Goal: Task Accomplishment & Management: Manage account settings

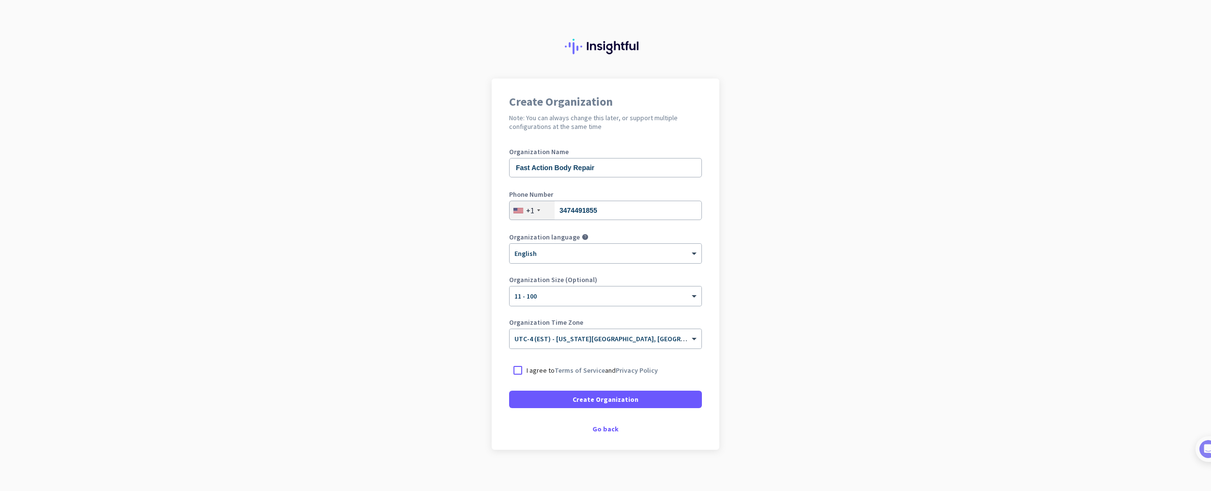
drag, startPoint x: 522, startPoint y: 372, endPoint x: 535, endPoint y: 375, distance: 13.4
click at [521, 371] on div at bounding box center [517, 370] width 17 height 17
click at [593, 401] on span "Create Organization" at bounding box center [606, 399] width 66 height 10
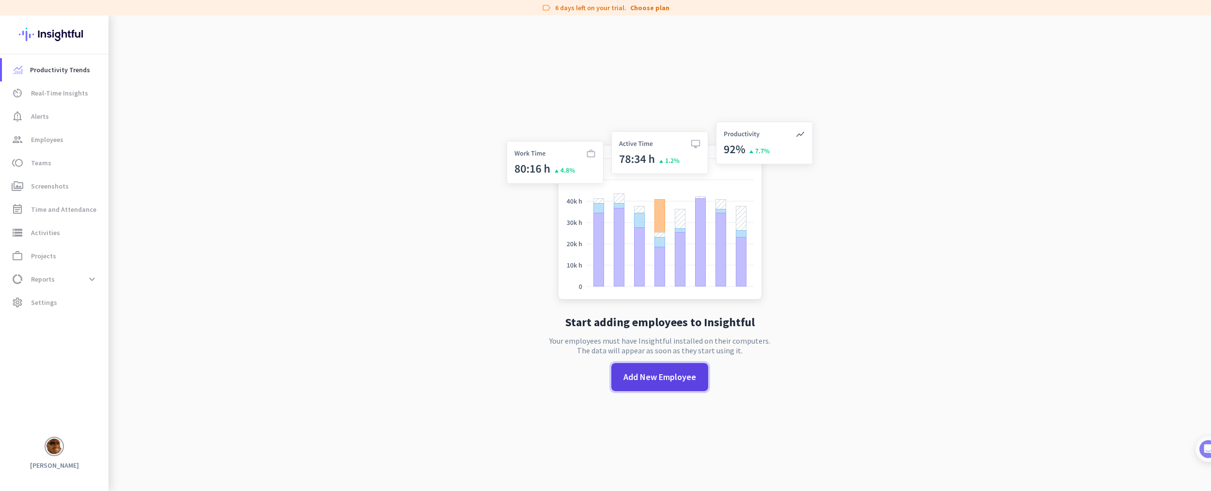
click at [665, 384] on span at bounding box center [660, 376] width 97 height 23
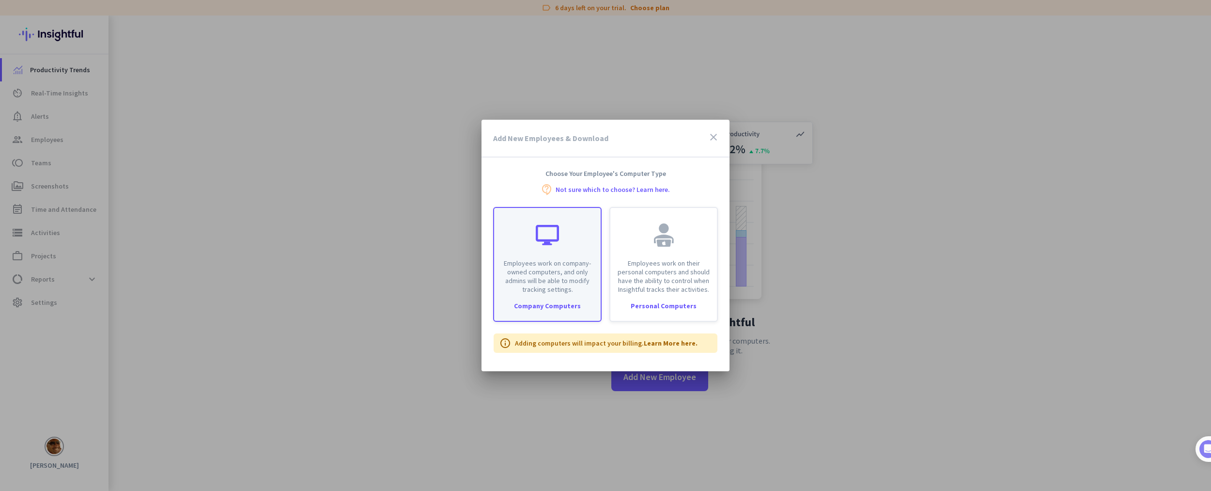
click at [535, 286] on p "Employees work on company-owned computers, and only admins will be able to modi…" at bounding box center [547, 276] width 95 height 35
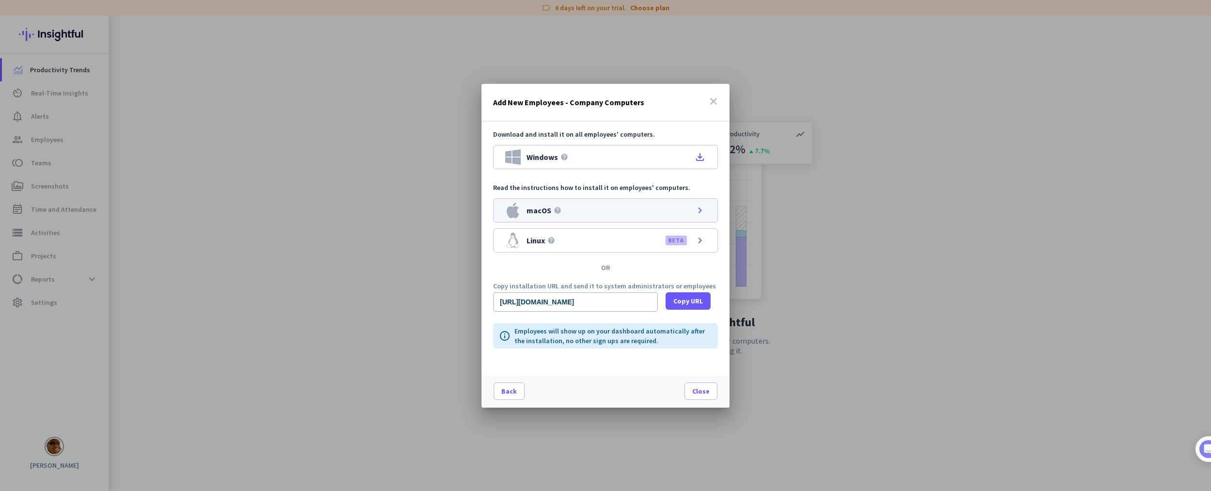
click at [691, 208] on div "macOS help chevron_right" at bounding box center [605, 210] width 225 height 24
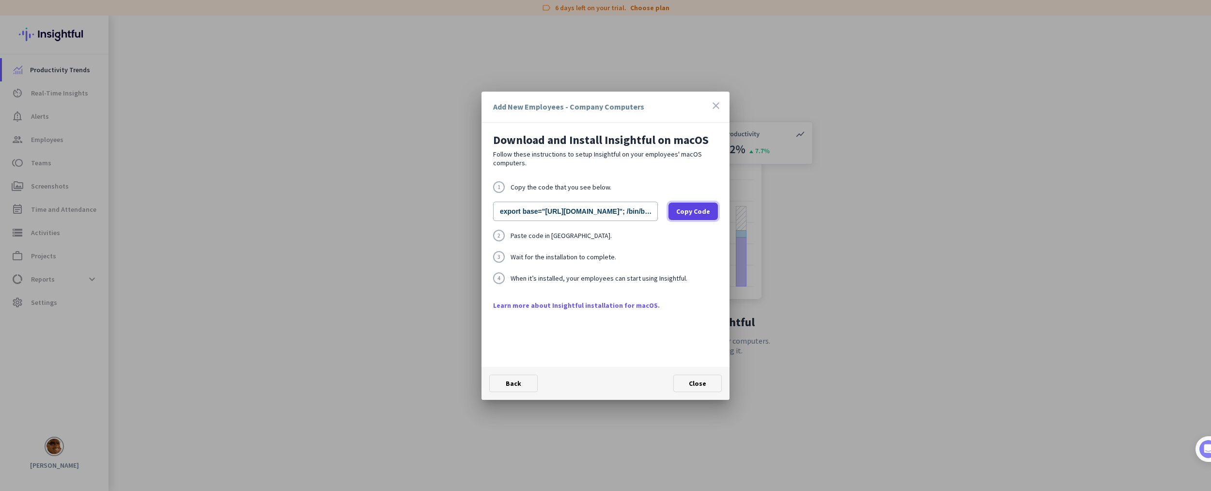
click at [692, 214] on span "Copy Code" at bounding box center [693, 211] width 34 height 10
click at [717, 105] on icon "close" at bounding box center [716, 106] width 12 height 12
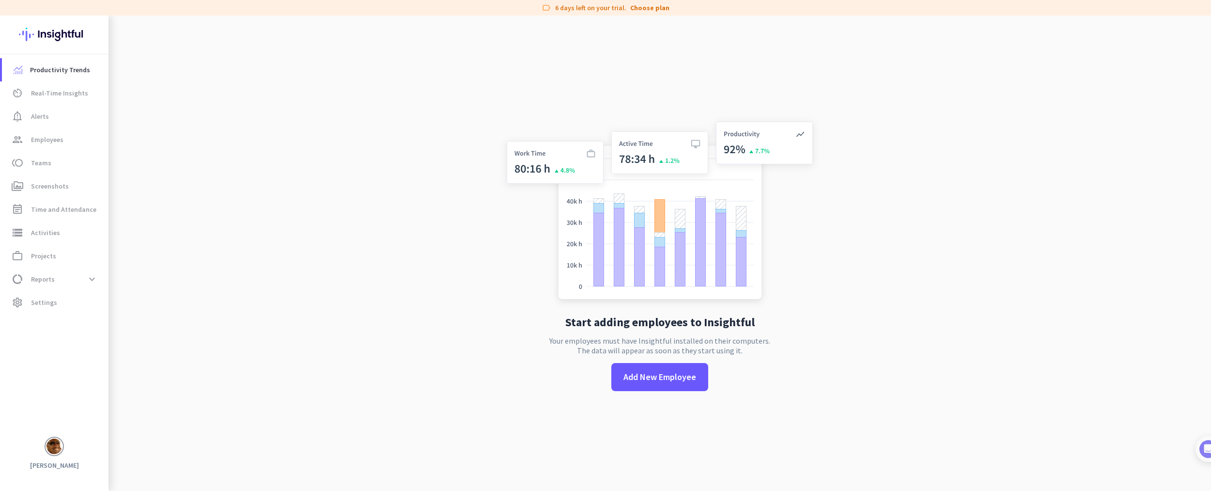
click at [409, 169] on app-no-employees "Start adding employees to Insightful Your employees must have Insightful instal…" at bounding box center [660, 261] width 1103 height 491
click at [917, 397] on app-no-employees "Start adding employees to Insightful Your employees must have Insightful instal…" at bounding box center [660, 260] width 1103 height 491
click at [400, 227] on app-no-employees "Start adding employees to Insightful Your employees must have Insightful instal…" at bounding box center [660, 260] width 1103 height 491
click at [85, 94] on span "av_timer Real-Time Insights" at bounding box center [55, 93] width 91 height 12
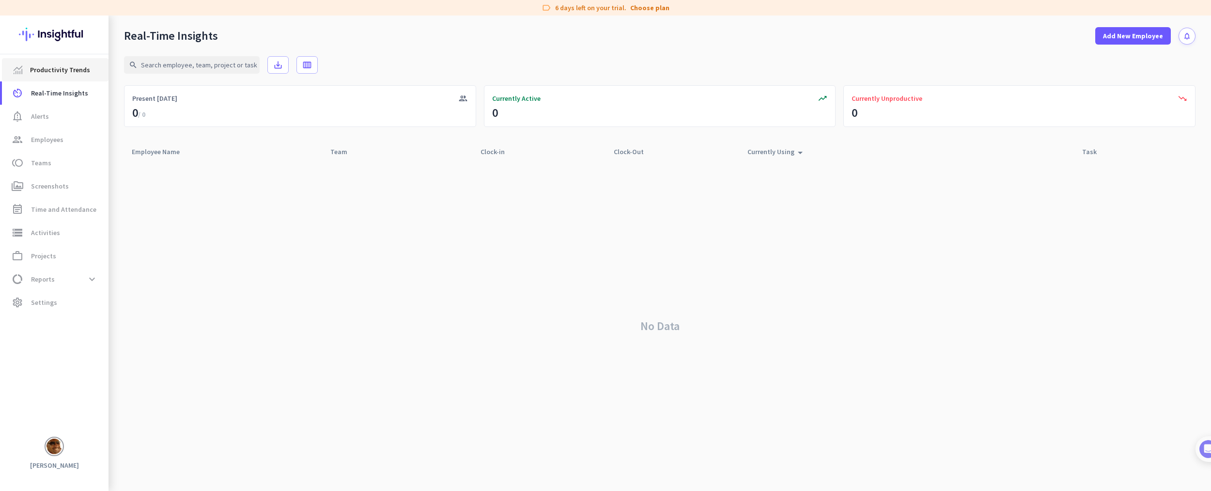
click at [63, 69] on span "Productivity Trends" at bounding box center [60, 70] width 60 height 12
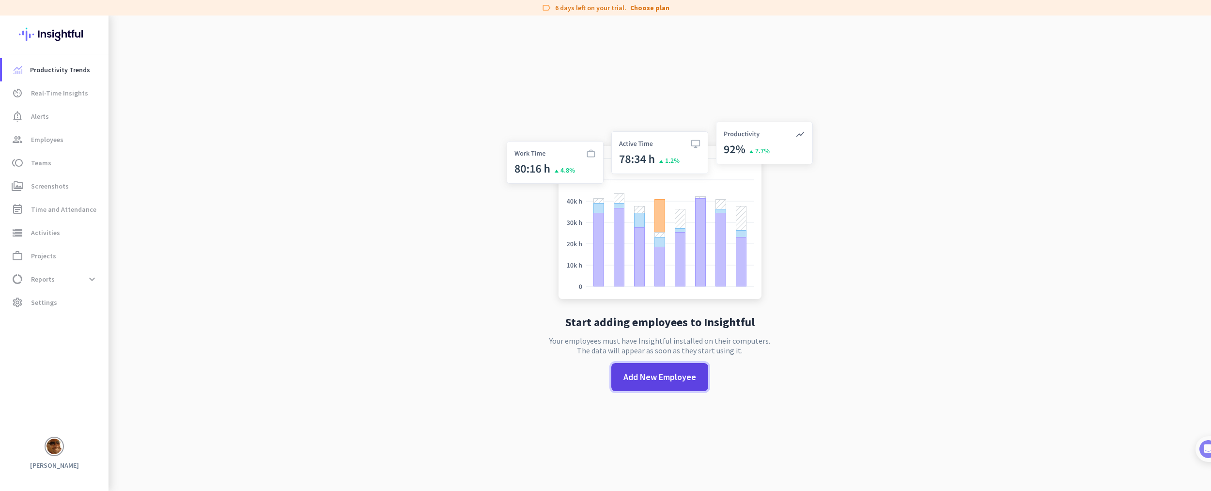
click at [654, 379] on span "Add New Employee" at bounding box center [660, 377] width 73 height 13
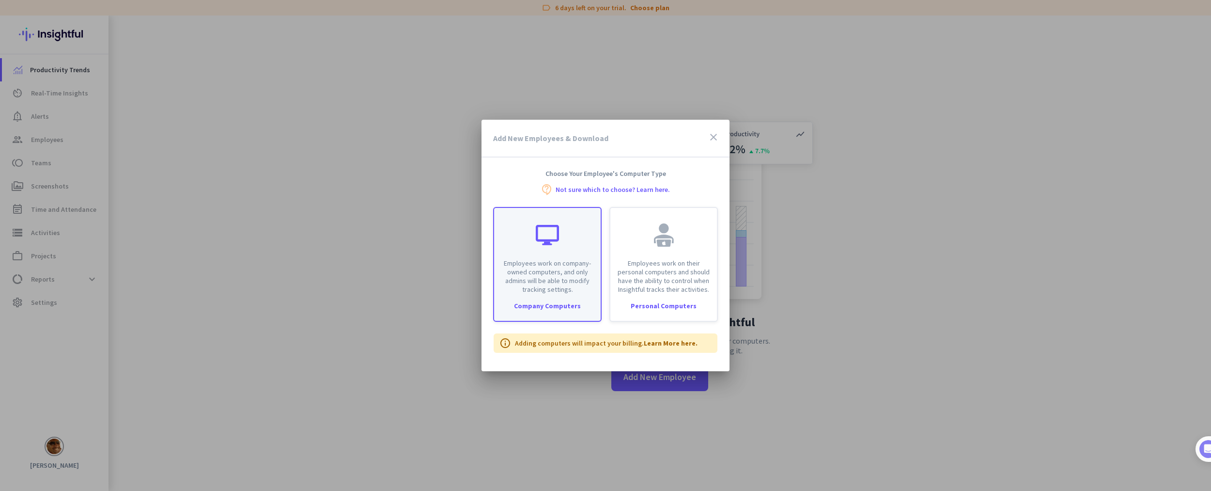
click at [554, 304] on div "Company Computers" at bounding box center [547, 305] width 107 height 7
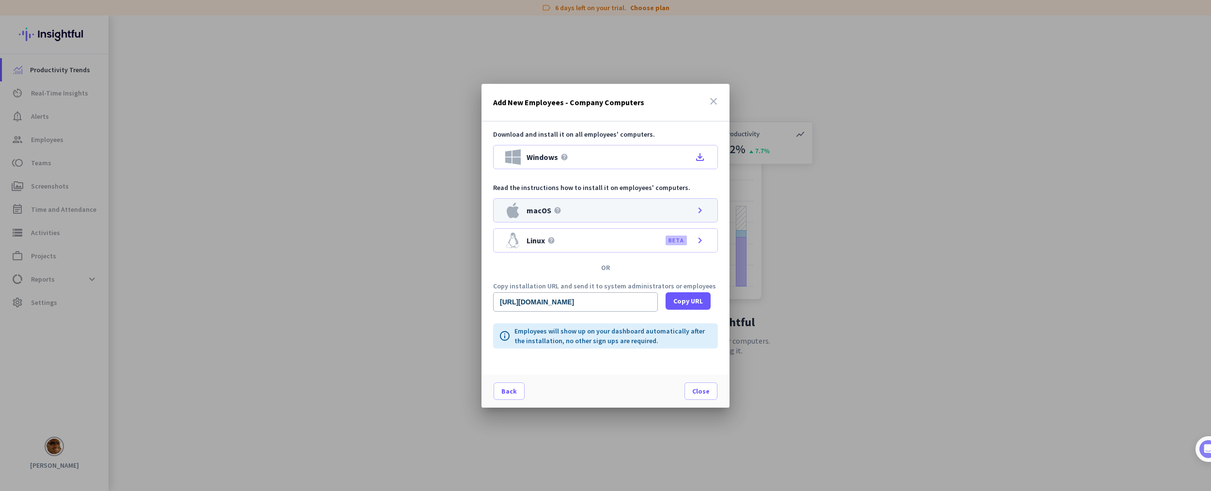
click at [692, 215] on div "macOS help chevron_right" at bounding box center [605, 210] width 225 height 24
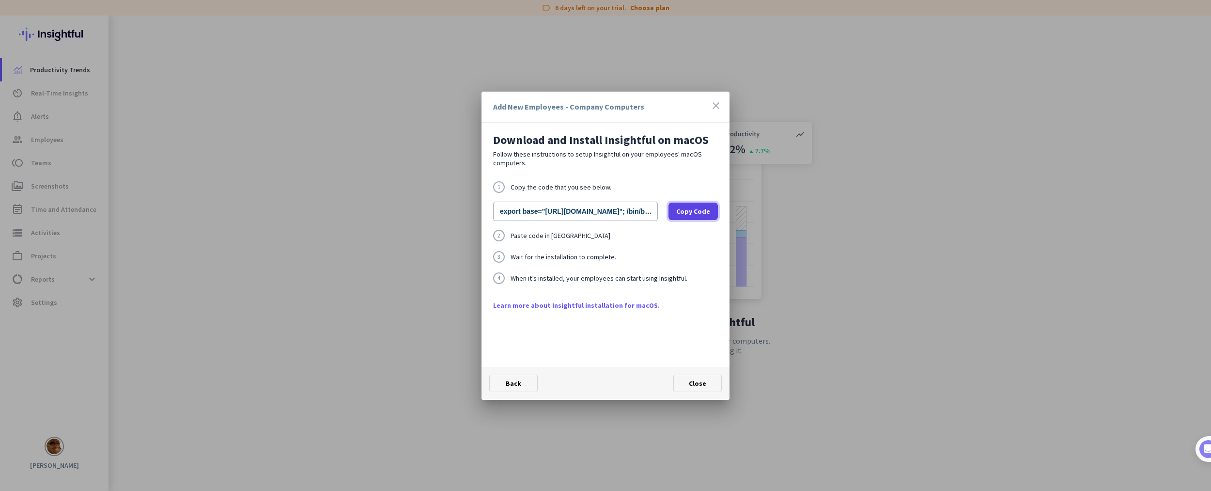
click at [697, 210] on span "Copy Code" at bounding box center [693, 211] width 34 height 10
click at [626, 304] on link "Learn more about Insightful installation for macOS." at bounding box center [605, 305] width 225 height 10
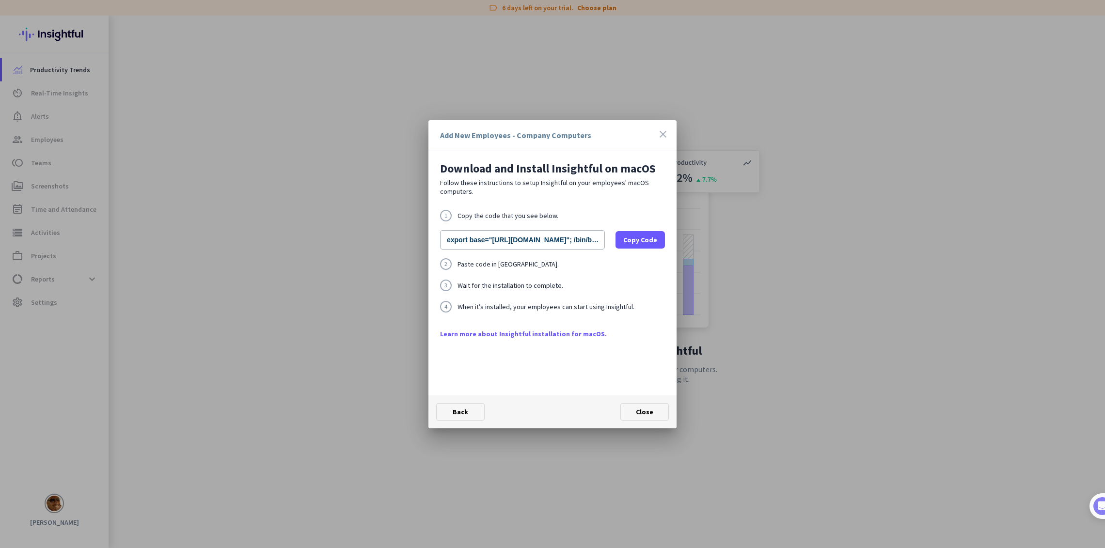
click at [665, 136] on icon "close" at bounding box center [663, 134] width 12 height 12
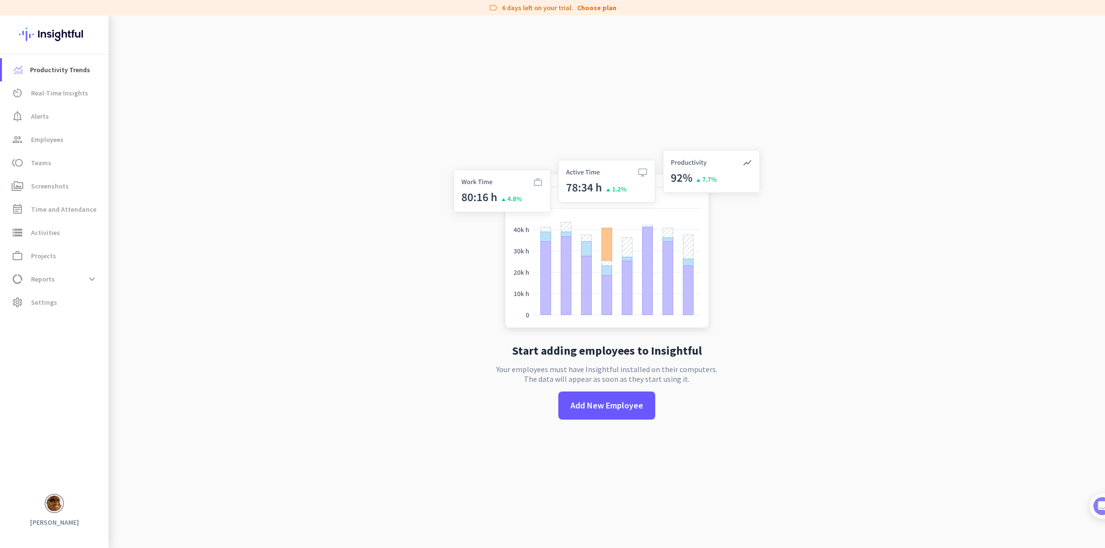
scroll to position [1, 0]
click at [49, 91] on span "Real-Time Insights" at bounding box center [59, 93] width 57 height 12
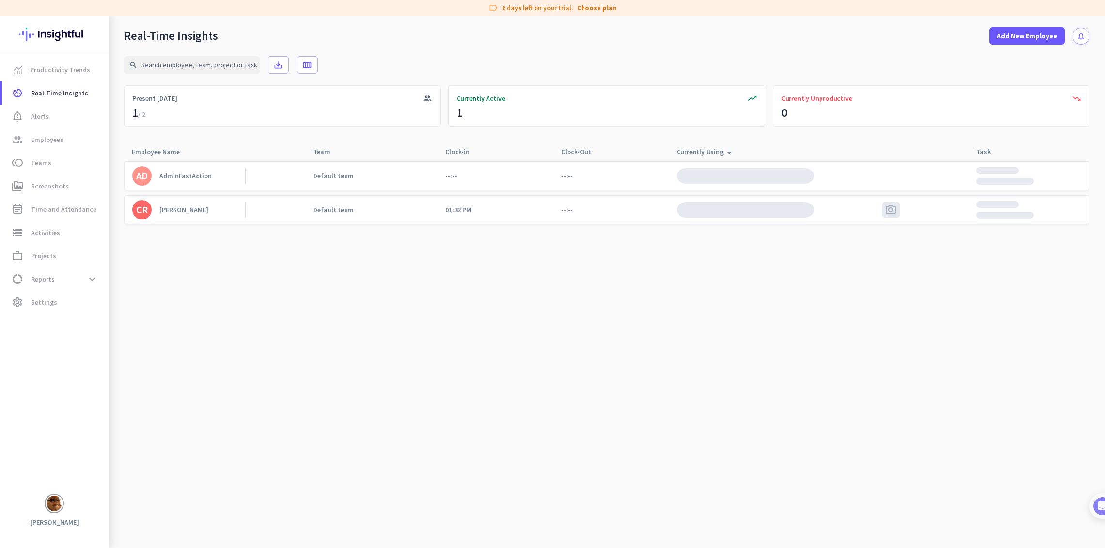
click at [170, 209] on div "[PERSON_NAME]" at bounding box center [183, 209] width 49 height 9
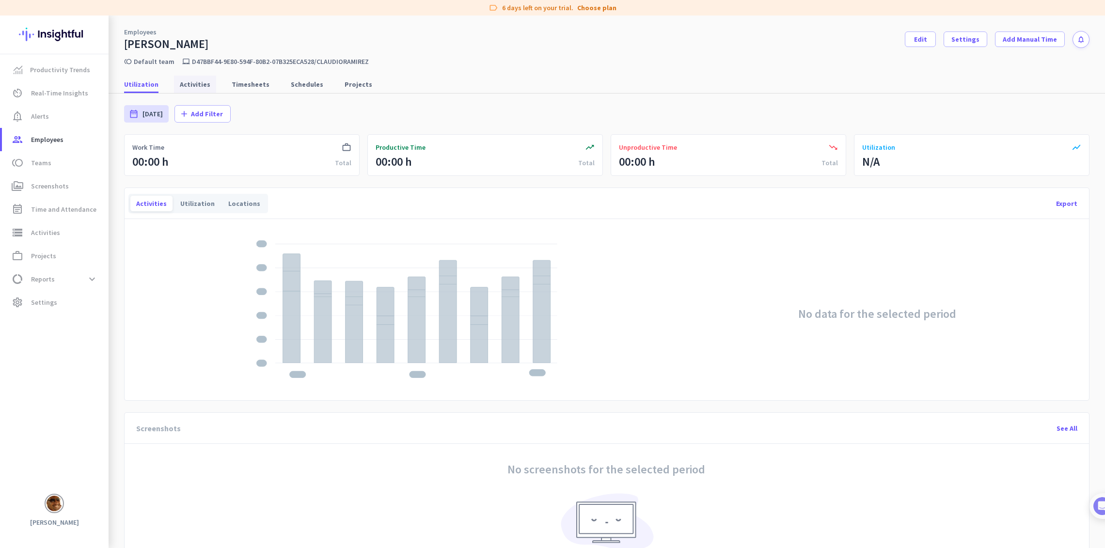
click at [186, 84] on span "Activities" at bounding box center [195, 84] width 31 height 10
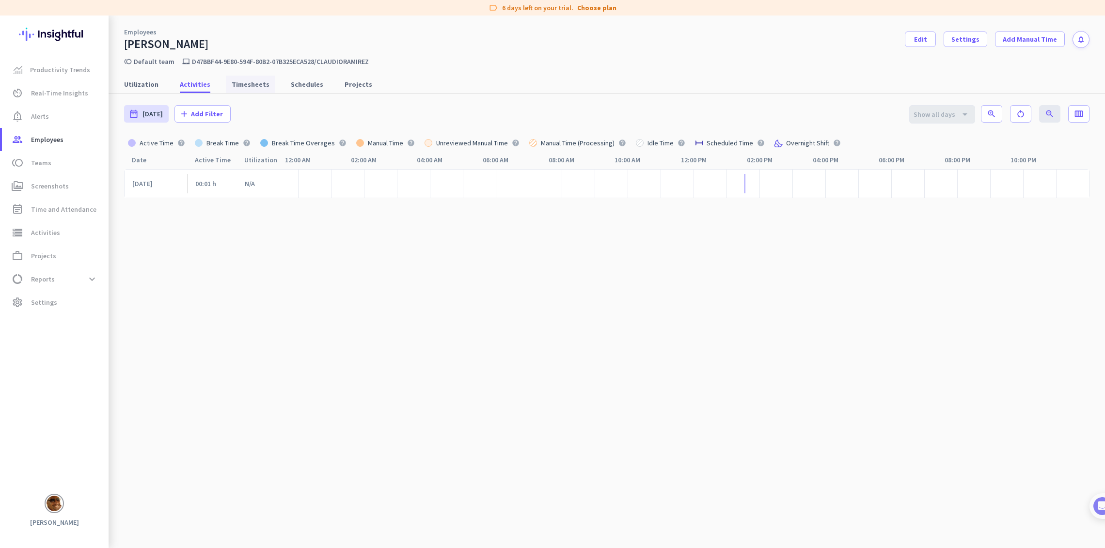
click at [234, 86] on span "Timesheets" at bounding box center [251, 84] width 38 height 10
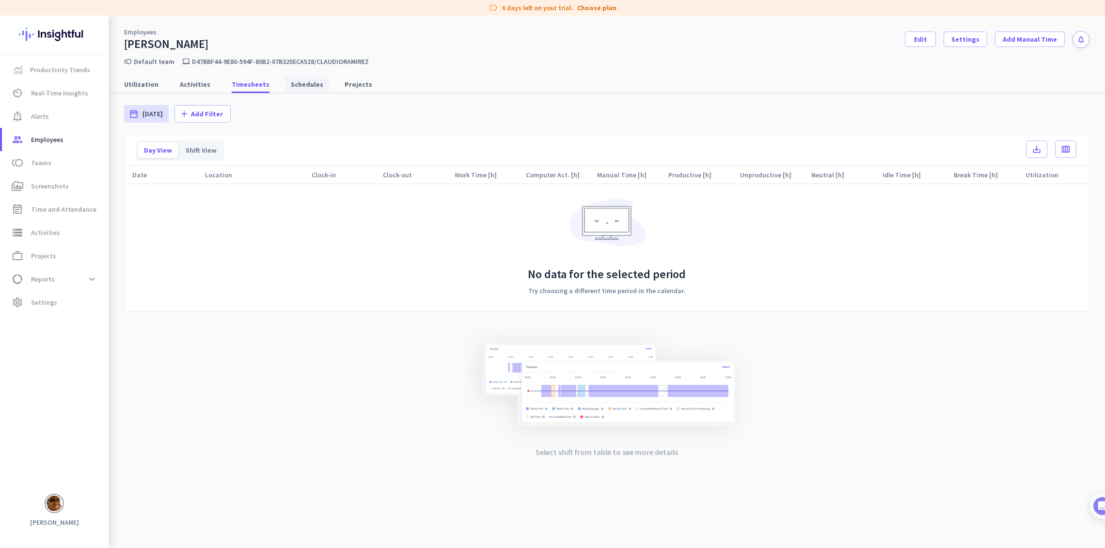
click at [291, 85] on span "Schedules" at bounding box center [307, 84] width 32 height 10
type input "[DATE] - [DATE]"
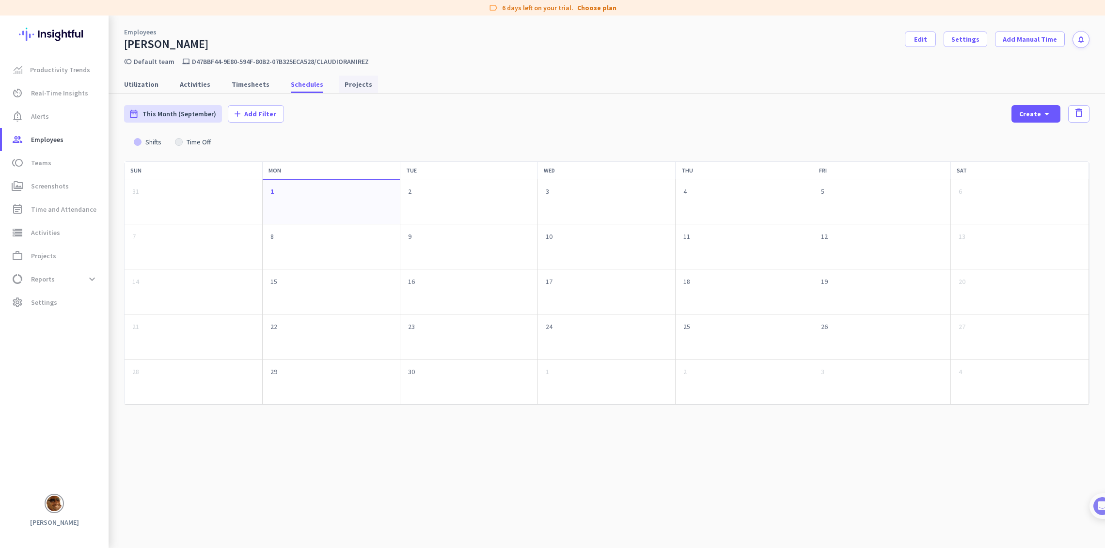
click at [339, 85] on link "Projects" at bounding box center [358, 84] width 39 height 17
type input "[DATE] - [DATE]"
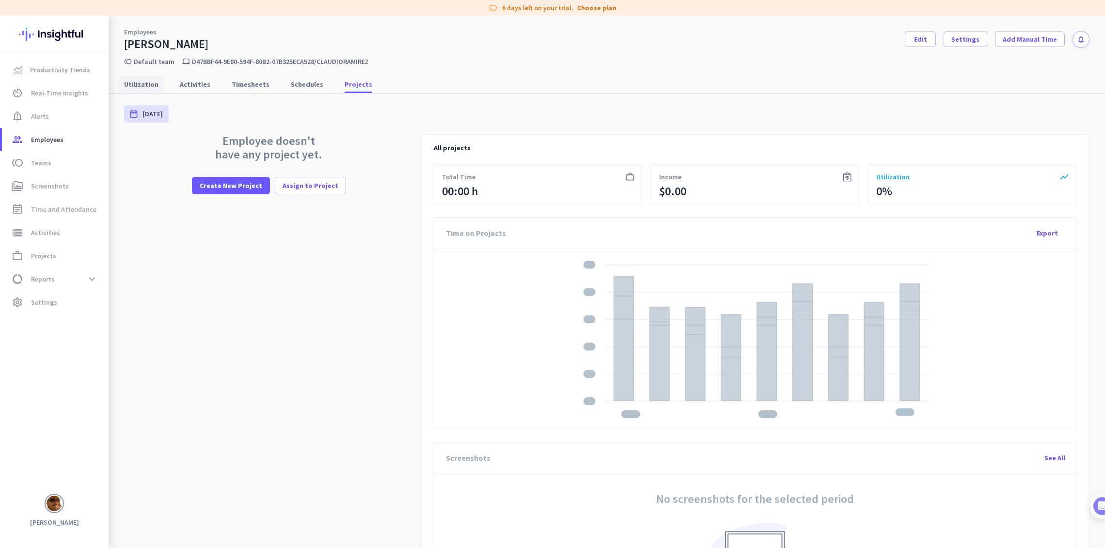
click at [134, 83] on span "Utilization" at bounding box center [141, 84] width 34 height 10
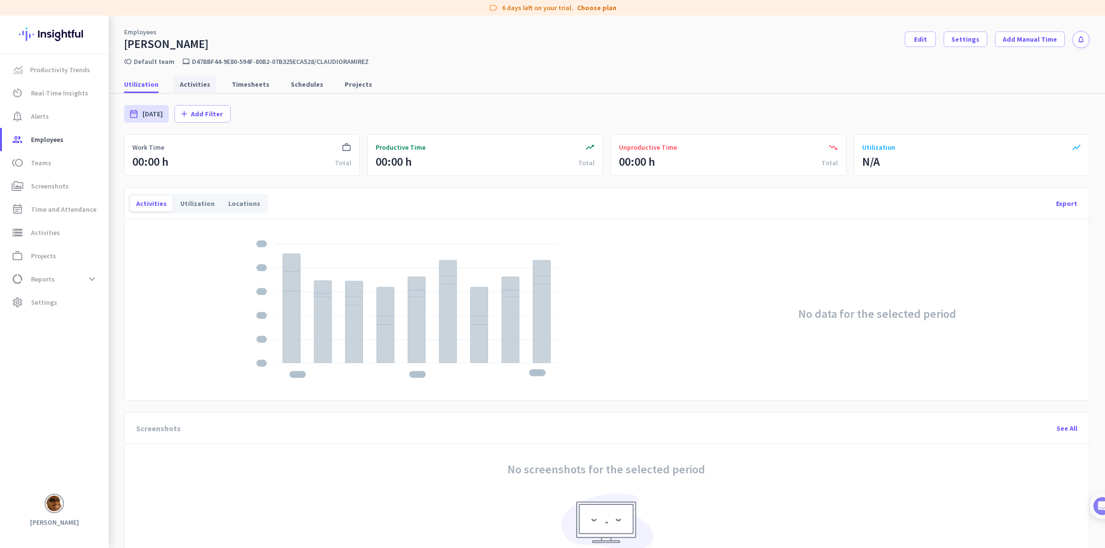
click at [197, 87] on span "Activities" at bounding box center [195, 84] width 31 height 10
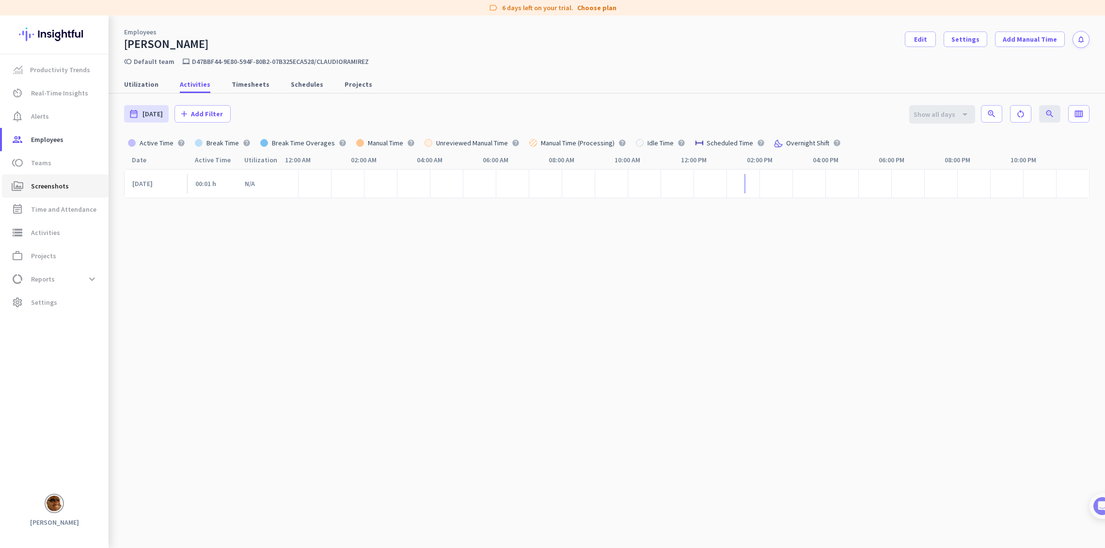
click at [44, 187] on span "Screenshots" at bounding box center [50, 186] width 38 height 12
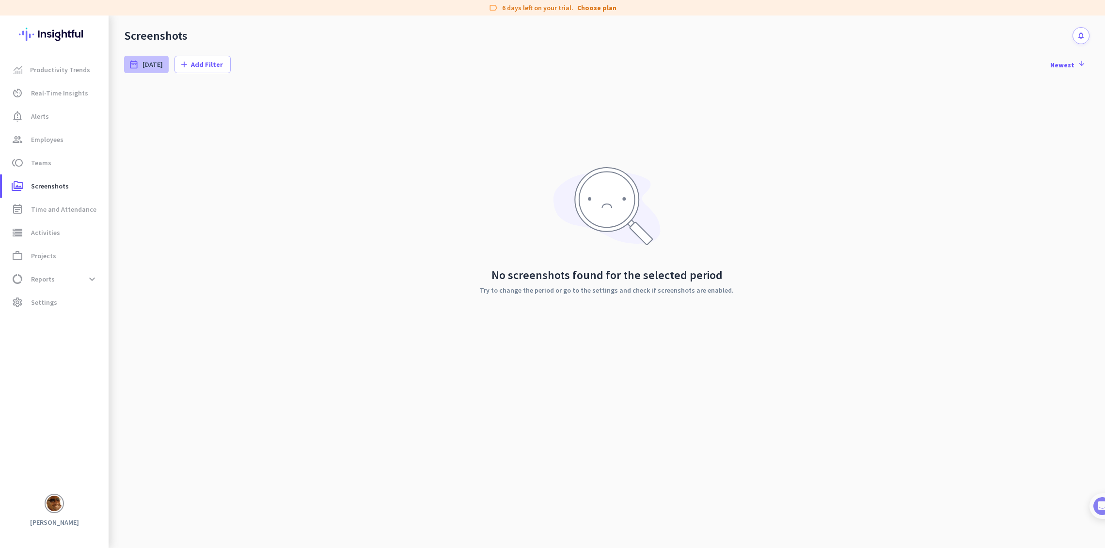
click at [144, 65] on span "[DATE]" at bounding box center [152, 65] width 20 height 10
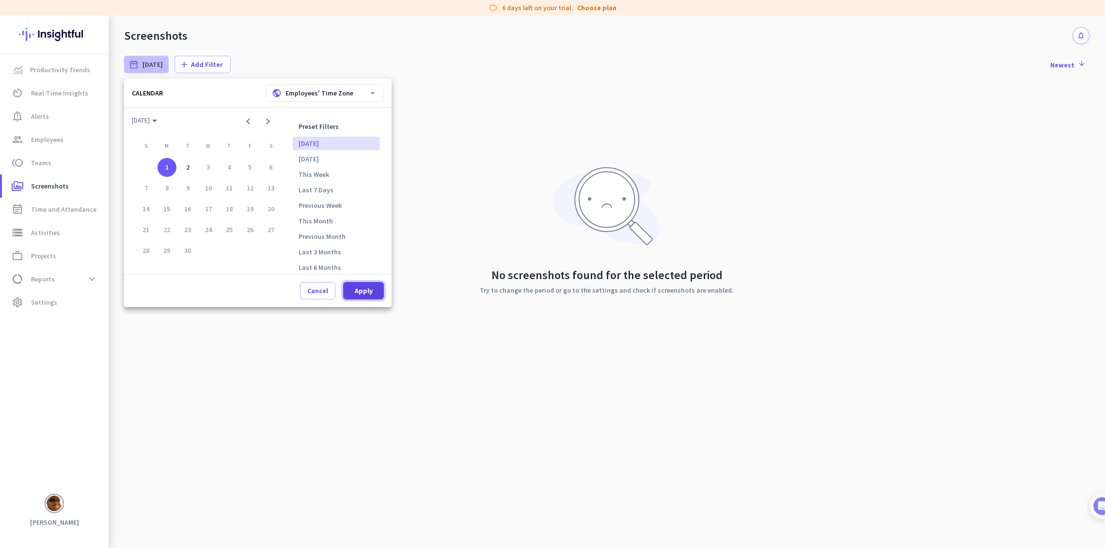
click at [351, 290] on span at bounding box center [363, 290] width 41 height 23
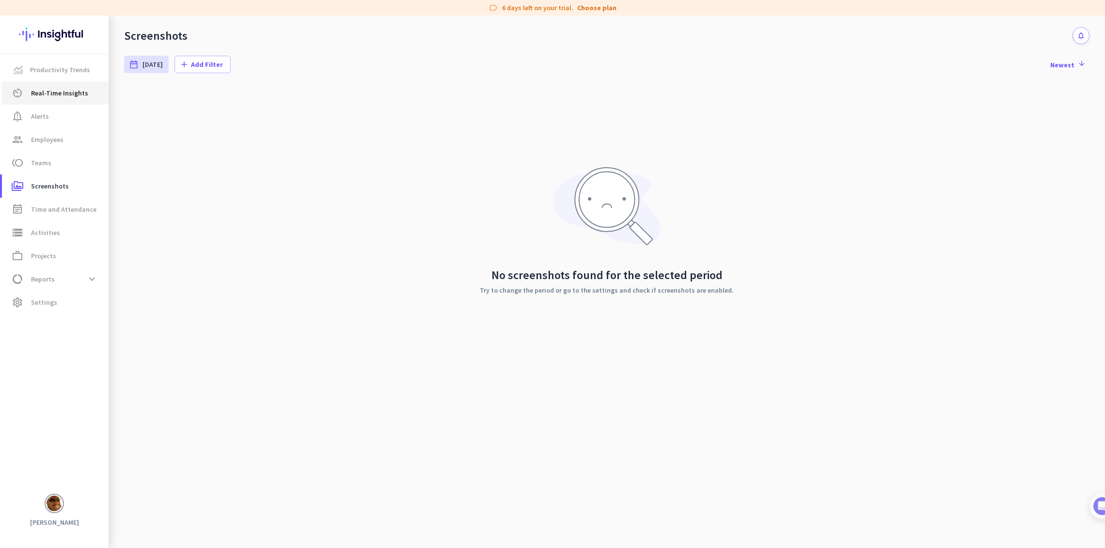
click at [42, 99] on link "av_timer Real-Time Insights" at bounding box center [55, 92] width 107 height 23
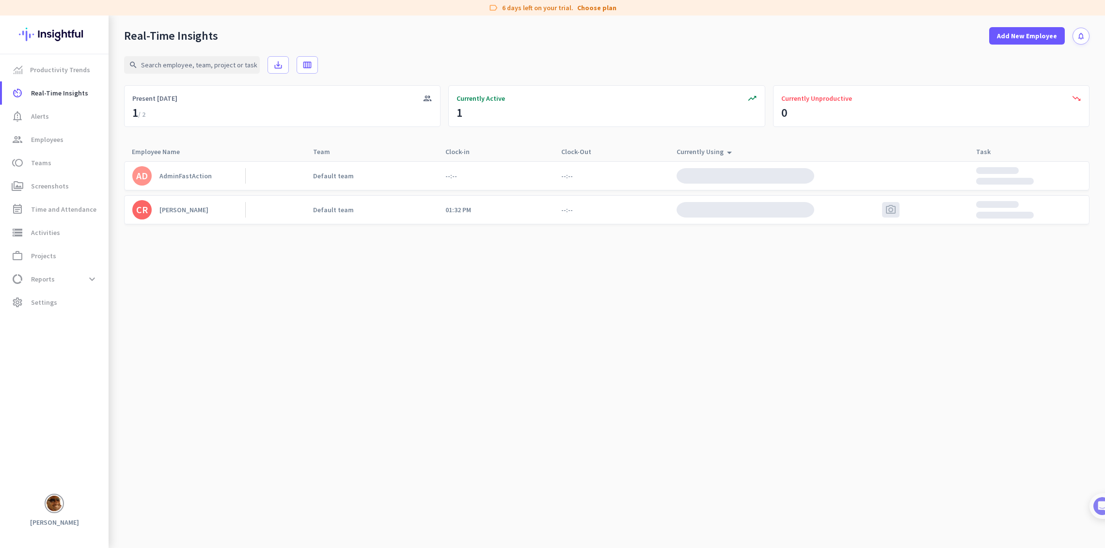
click at [184, 180] on div "AdminFastAction" at bounding box center [185, 176] width 52 height 9
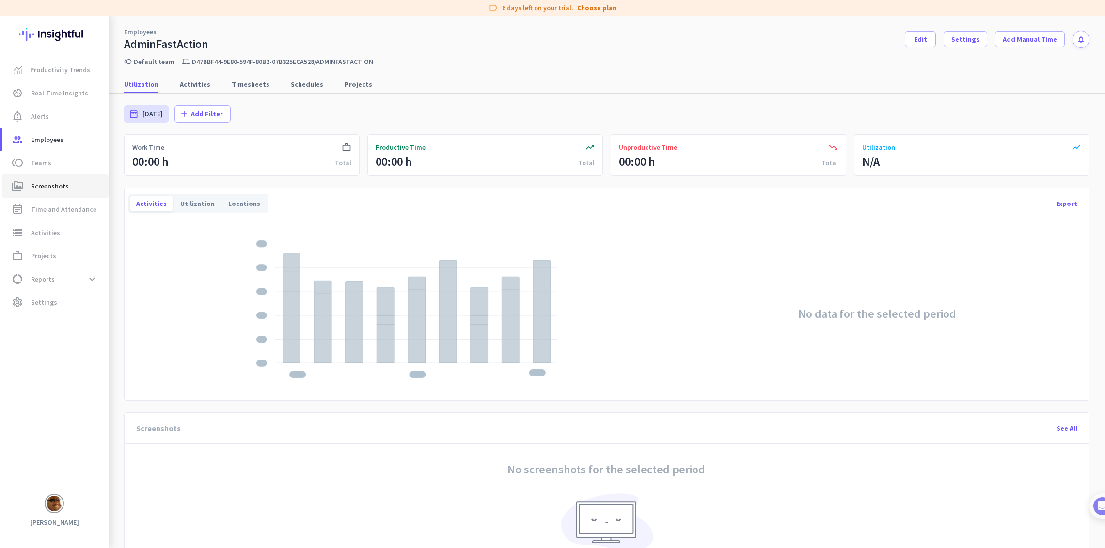
click at [55, 190] on span "Screenshots" at bounding box center [50, 186] width 38 height 12
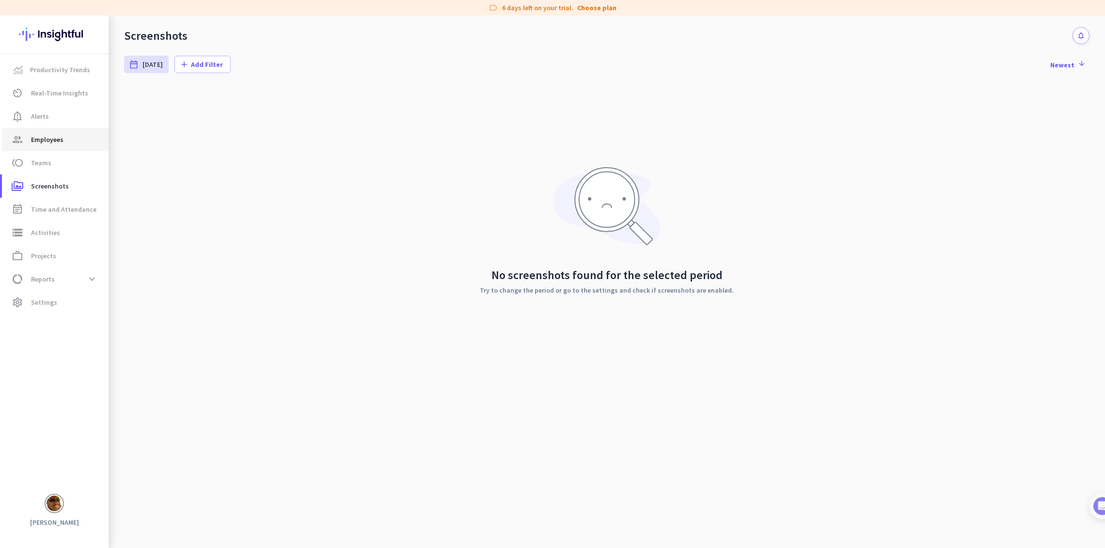
click at [58, 145] on span "Employees" at bounding box center [47, 140] width 32 height 12
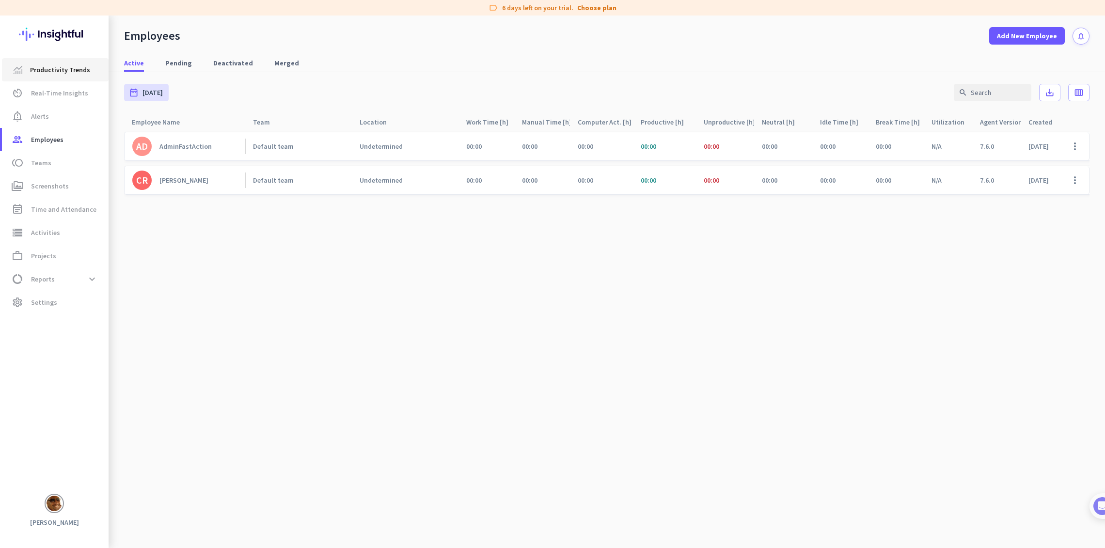
click at [72, 72] on span "Productivity Trends" at bounding box center [60, 70] width 60 height 12
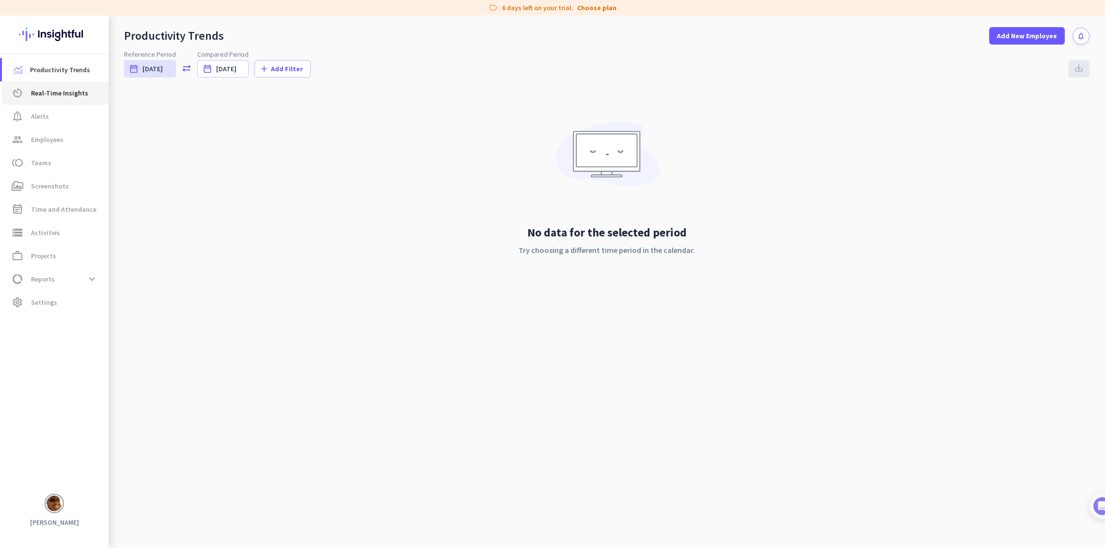
click at [68, 90] on span "Real-Time Insights" at bounding box center [59, 93] width 57 height 12
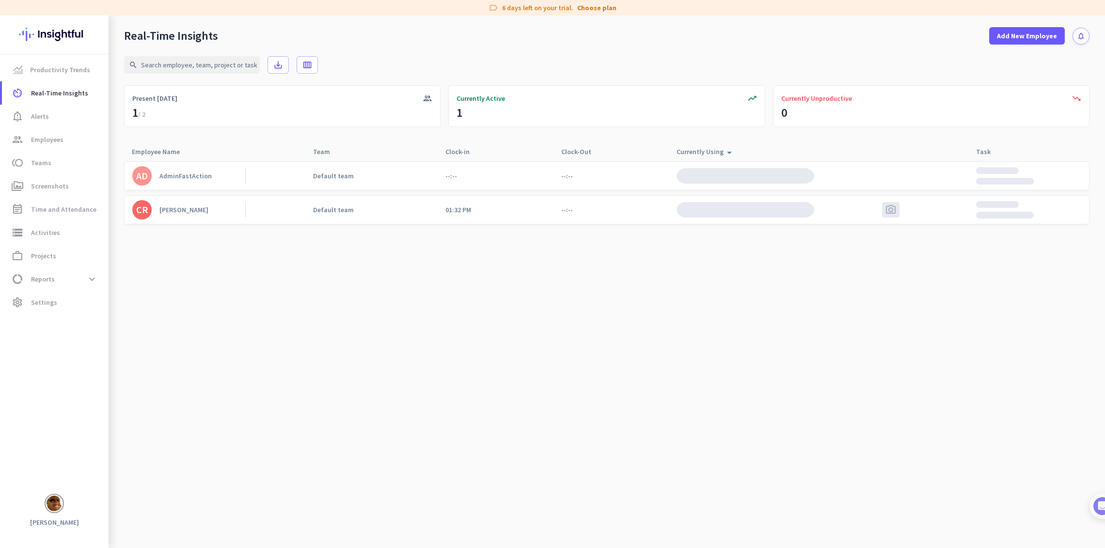
click at [216, 185] on link "AD AdminFastAction" at bounding box center [188, 175] width 113 height 19
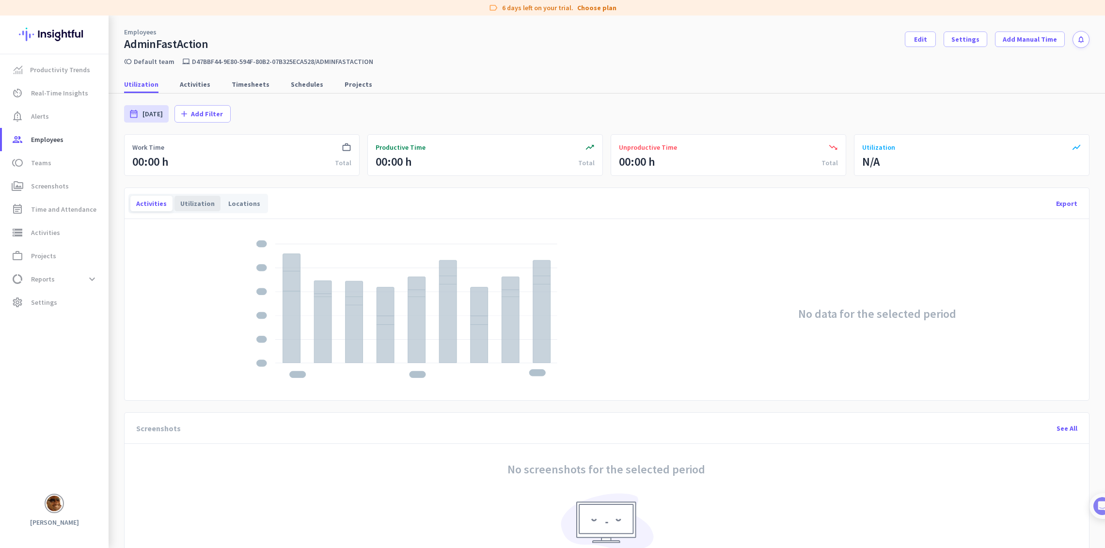
click at [195, 201] on div "Utilization" at bounding box center [197, 204] width 46 height 16
click at [228, 201] on div "Locations" at bounding box center [244, 204] width 44 height 16
click at [959, 35] on span "Settings" at bounding box center [965, 39] width 28 height 10
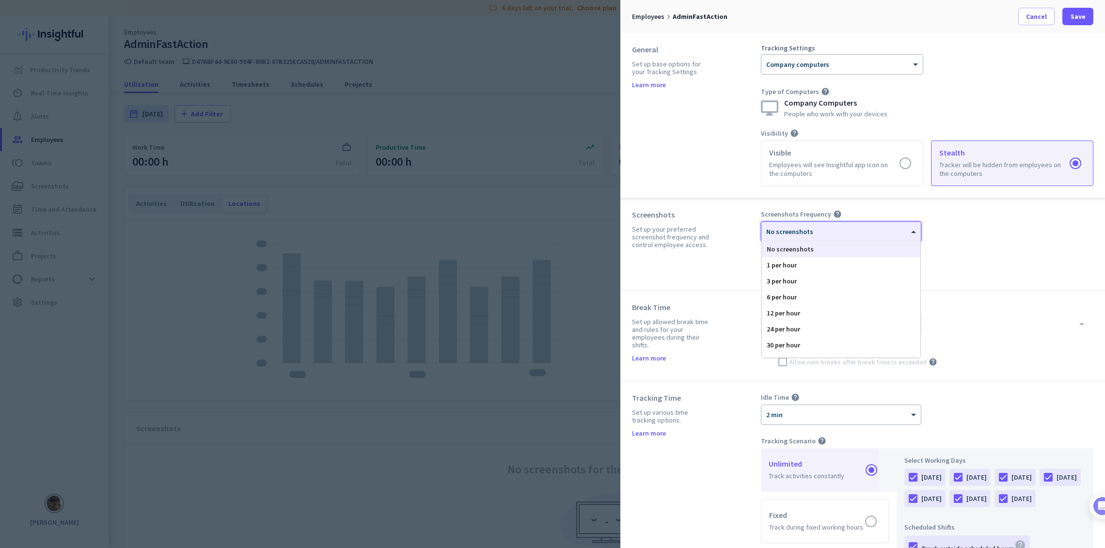
click at [920, 237] on div "× No screenshots" at bounding box center [840, 231] width 159 height 19
click at [801, 265] on div "1 per hour" at bounding box center [841, 265] width 158 height 16
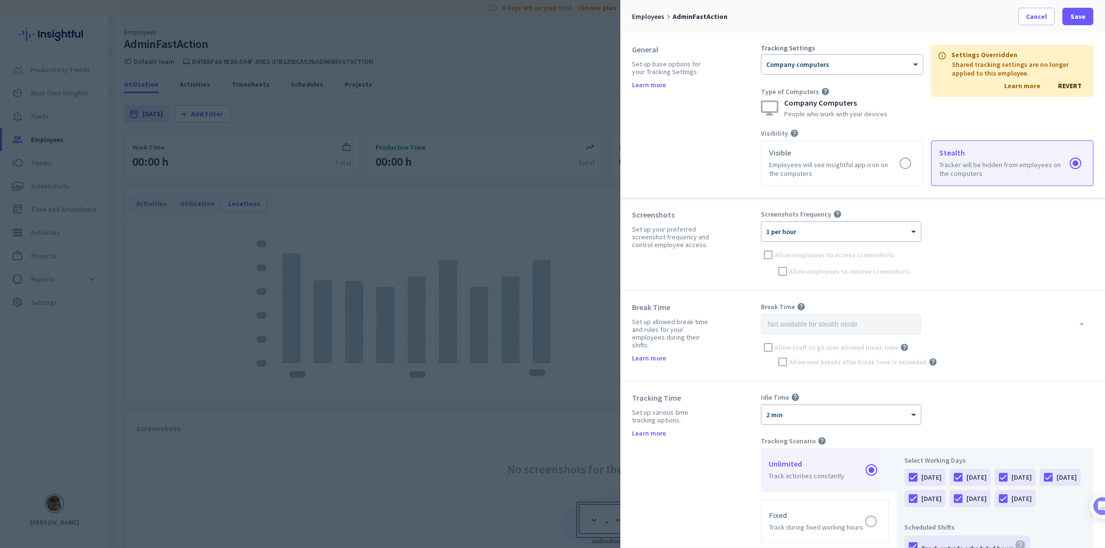
click at [1009, 231] on div "Screenshots Frequency help × 1 per hour Allow employees to access screenshots A…" at bounding box center [927, 244] width 332 height 69
click at [1059, 82] on span "REVERT" at bounding box center [1070, 85] width 24 height 9
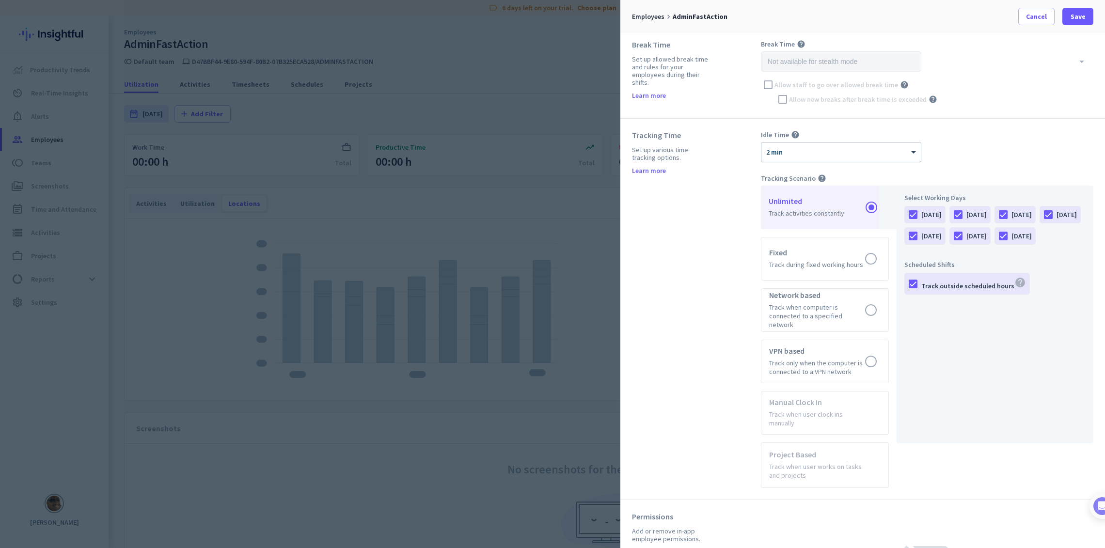
scroll to position [270, 0]
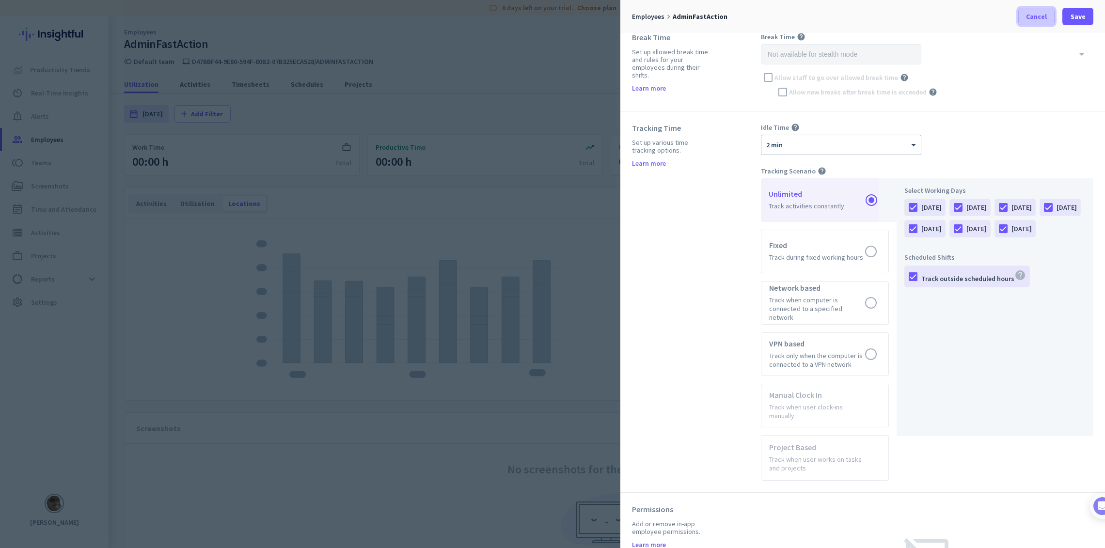
click at [1031, 16] on span "Cancel" at bounding box center [1036, 17] width 21 height 10
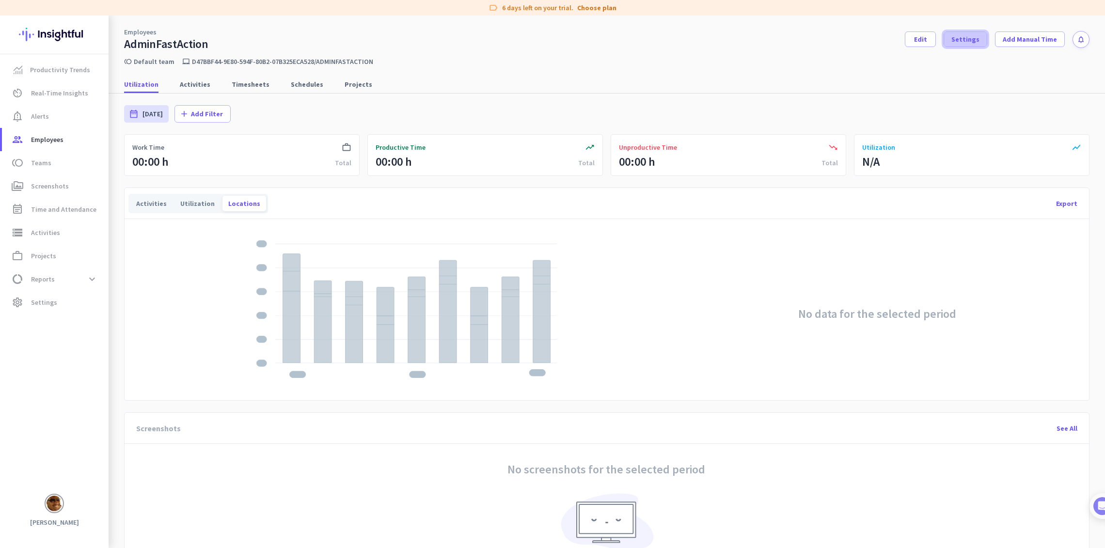
click at [979, 42] on span "Settings" at bounding box center [965, 39] width 28 height 10
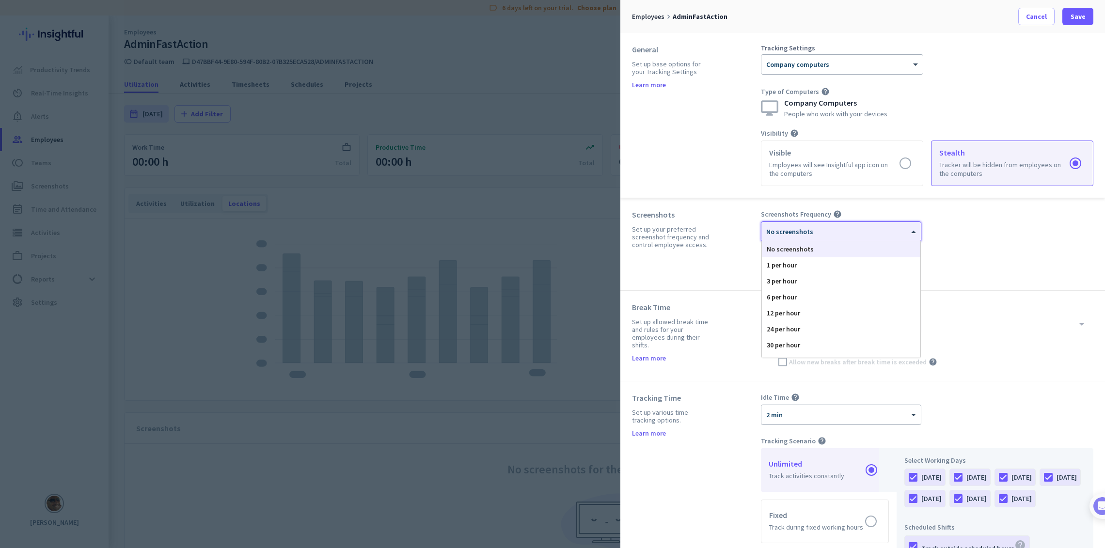
click at [910, 232] on span at bounding box center [915, 232] width 12 height 8
click at [775, 267] on div "1 per hour" at bounding box center [841, 265] width 158 height 16
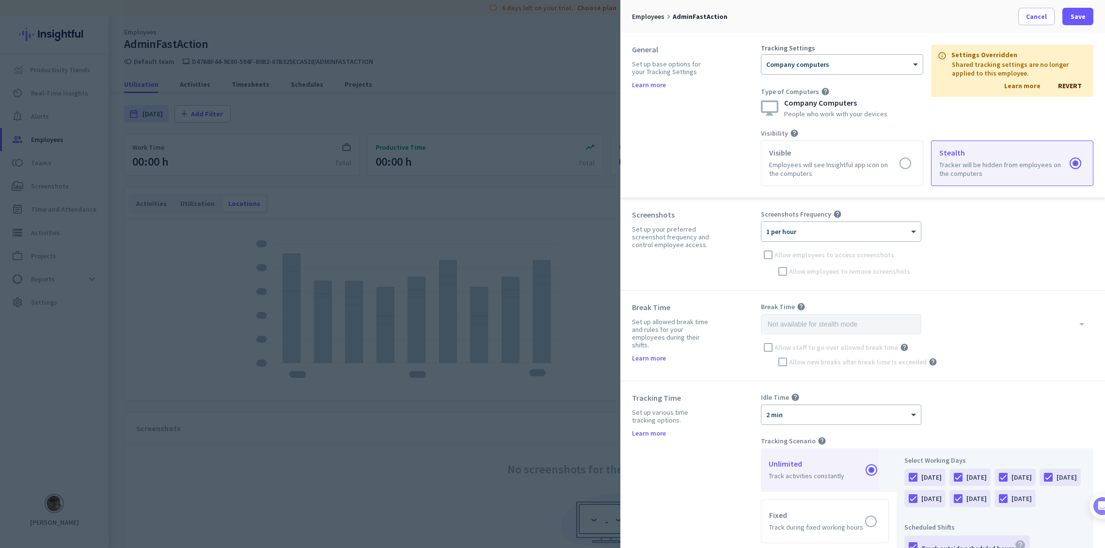
click at [1017, 87] on link "Learn more" at bounding box center [1022, 85] width 36 height 9
click at [1023, 294] on div "Break Time Set up allowed break time and rules for your employees during their …" at bounding box center [862, 336] width 485 height 91
click at [887, 46] on div "Tracking Settings" at bounding box center [842, 48] width 162 height 7
click at [906, 63] on div at bounding box center [841, 61] width 161 height 8
click at [715, 115] on div "General Set up base options for your Tracking Settings Learn more" at bounding box center [696, 116] width 129 height 142
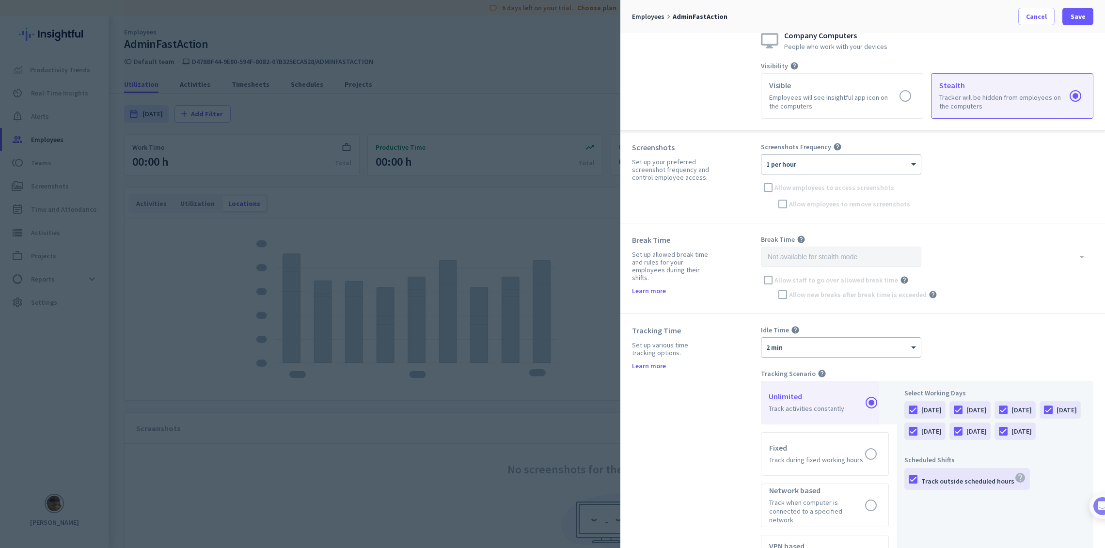
scroll to position [68, 0]
click at [950, 199] on div "Screenshots Frequency help × 1 per hour Allow employees to access screenshots A…" at bounding box center [927, 176] width 332 height 69
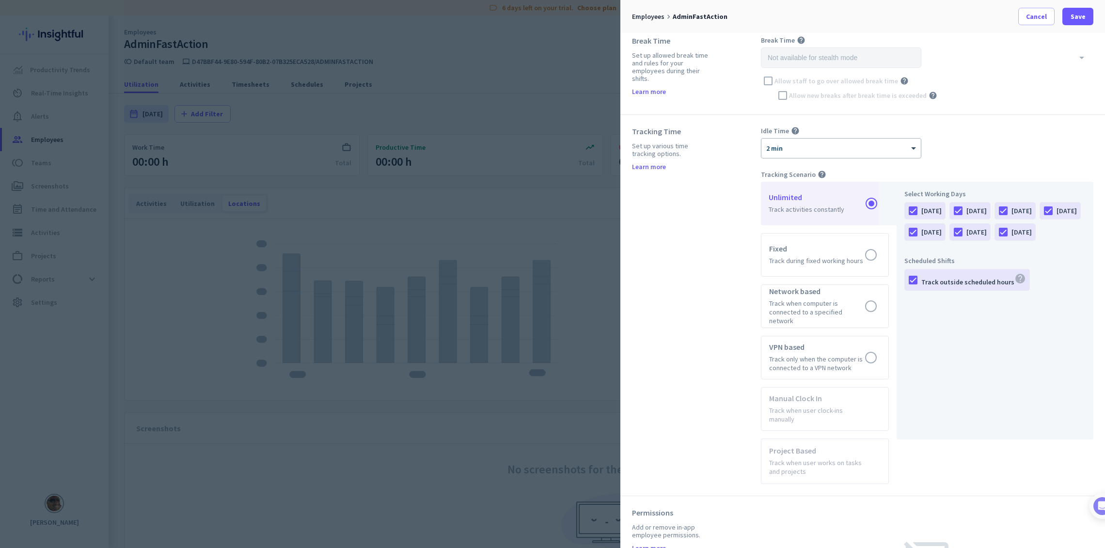
scroll to position [275, 0]
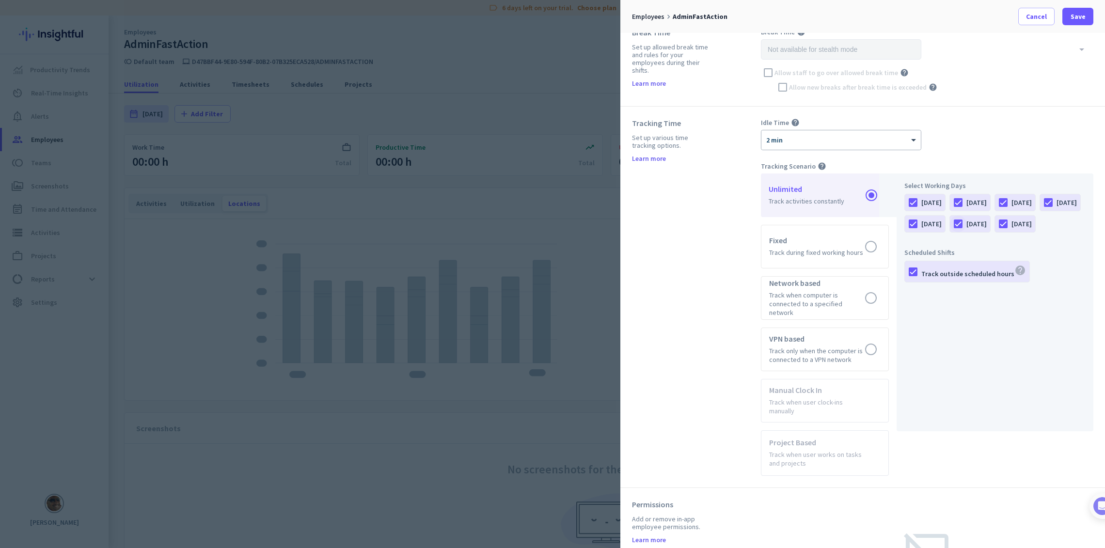
click at [966, 223] on div at bounding box center [958, 224] width 16 height 16
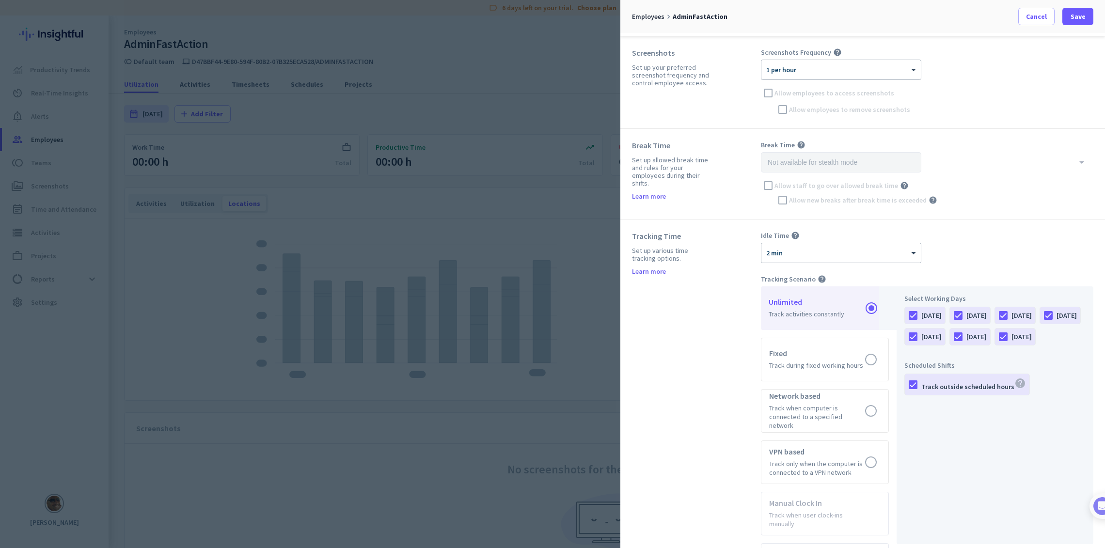
scroll to position [0, 0]
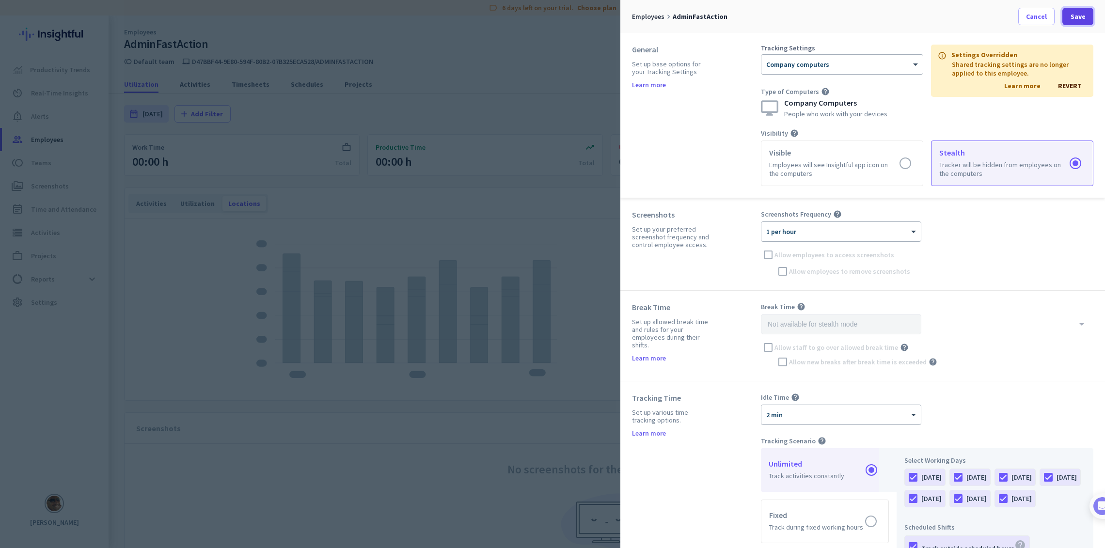
click at [1064, 15] on span at bounding box center [1077, 16] width 31 height 23
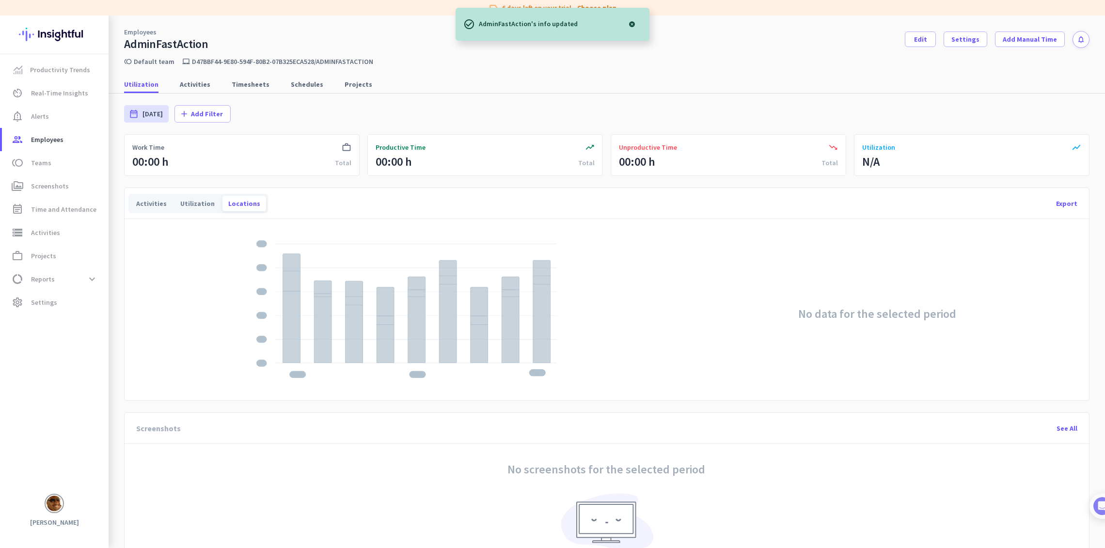
click at [631, 24] on div at bounding box center [631, 24] width 19 height 19
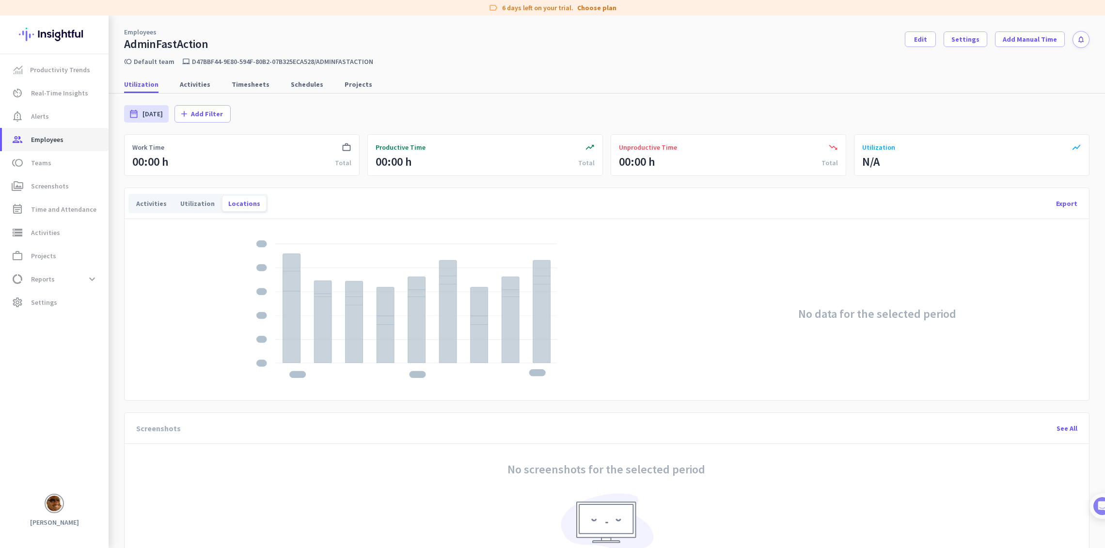
click at [45, 133] on link "group Employees" at bounding box center [55, 139] width 107 height 23
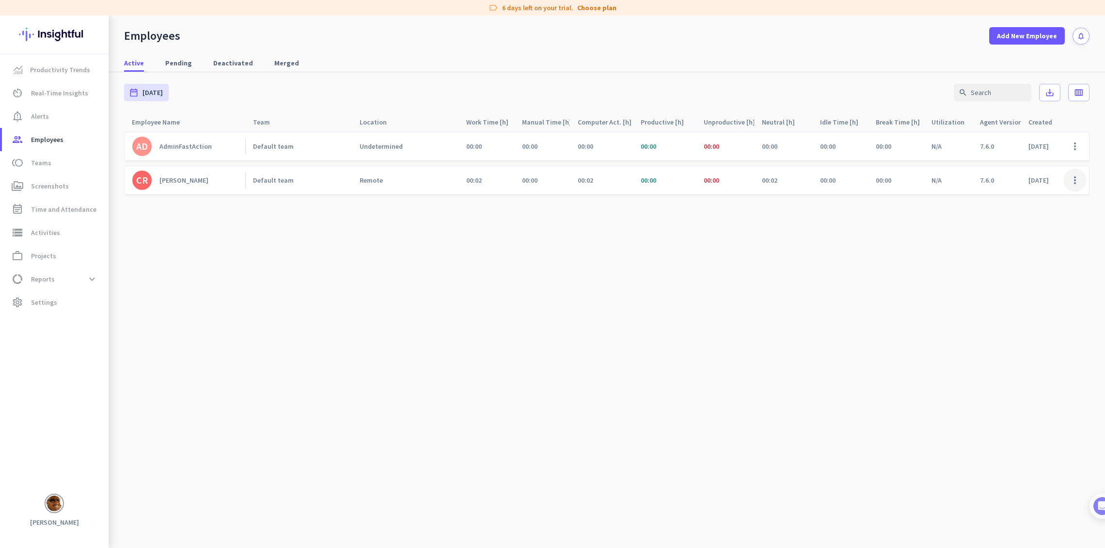
click at [1074, 183] on span at bounding box center [1074, 180] width 23 height 23
click at [1030, 217] on span "Deactivate Employee" at bounding box center [1047, 218] width 64 height 9
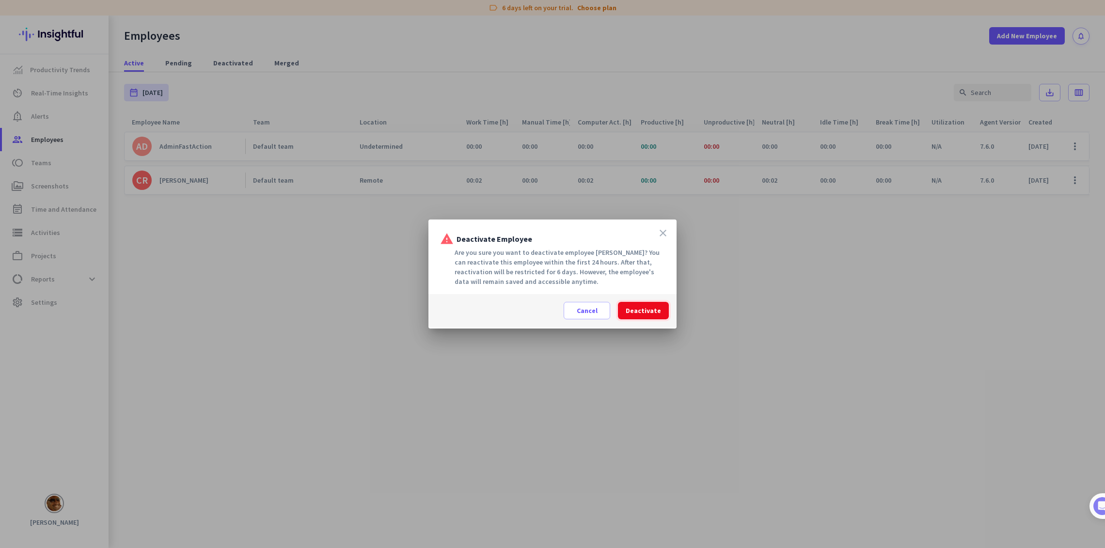
click at [638, 312] on span "Deactivate" at bounding box center [643, 311] width 35 height 10
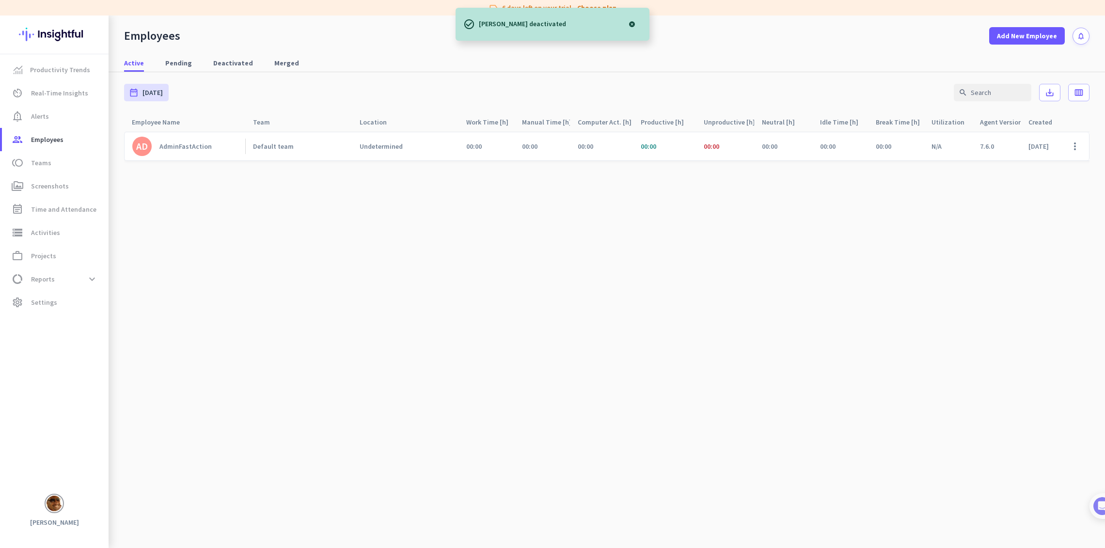
click at [178, 145] on div "AdminFastAction" at bounding box center [185, 146] width 52 height 9
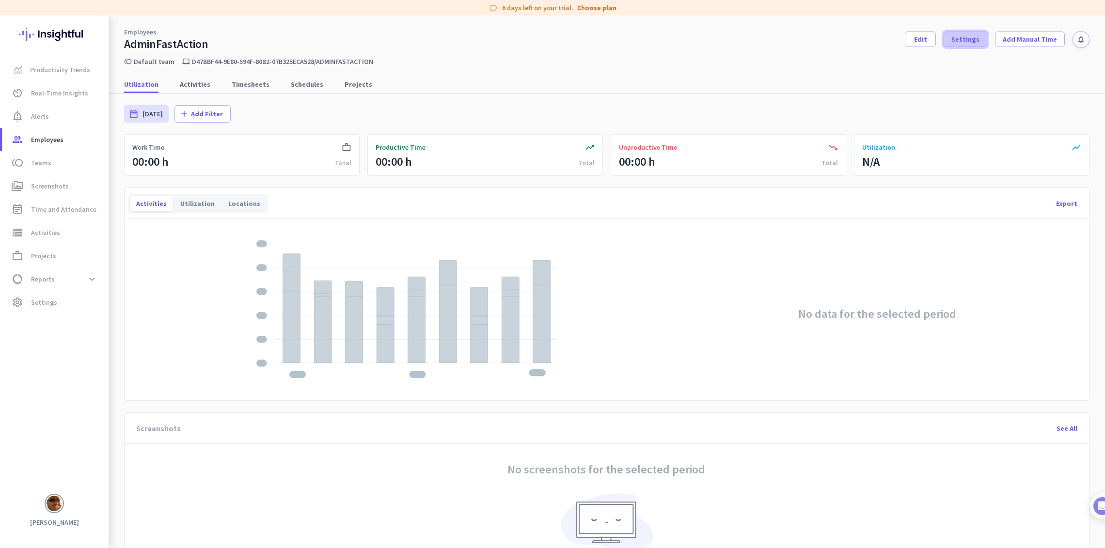
click at [979, 41] on span "Settings" at bounding box center [965, 39] width 28 height 10
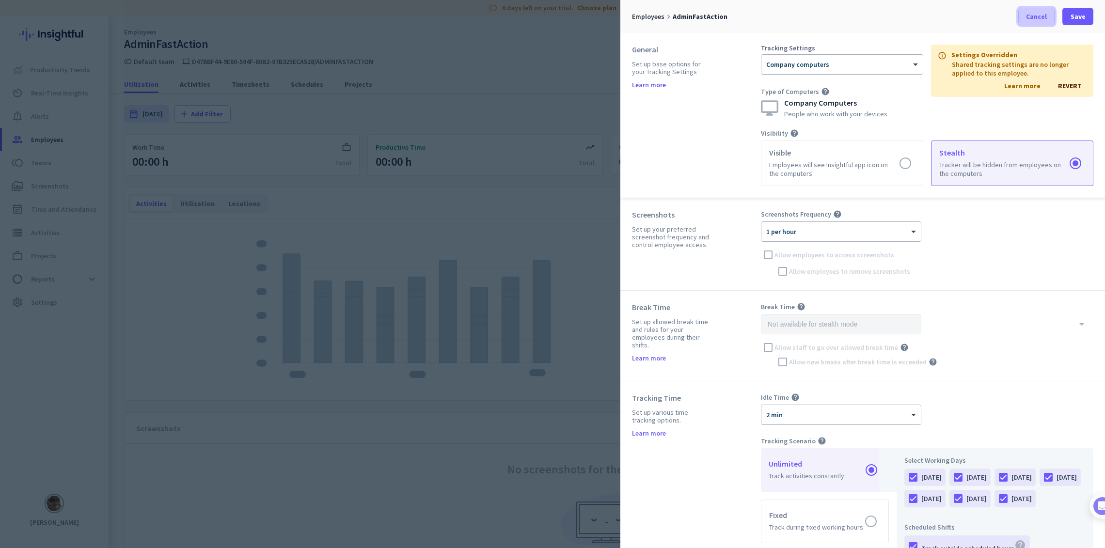
click at [1027, 13] on span "Cancel" at bounding box center [1036, 17] width 21 height 10
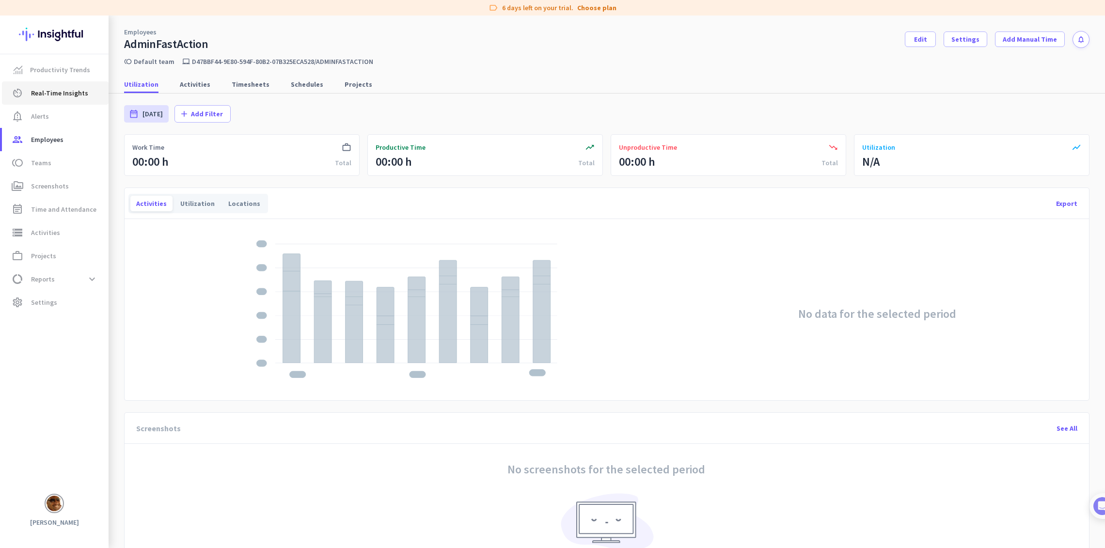
click at [34, 96] on span "Real-Time Insights" at bounding box center [59, 93] width 57 height 12
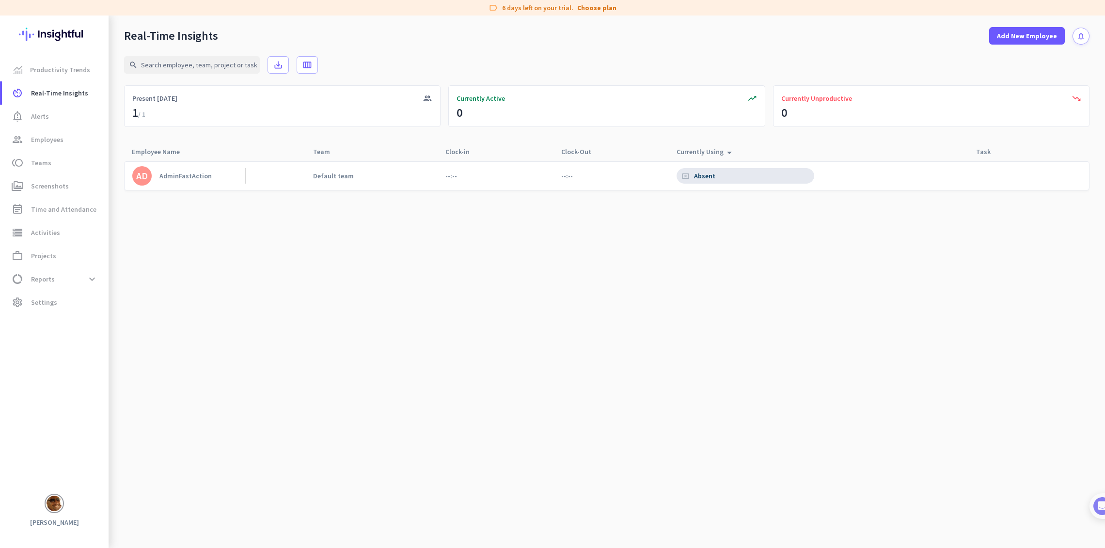
click at [58, 37] on img at bounding box center [54, 35] width 71 height 38
